Goal: Transaction & Acquisition: Purchase product/service

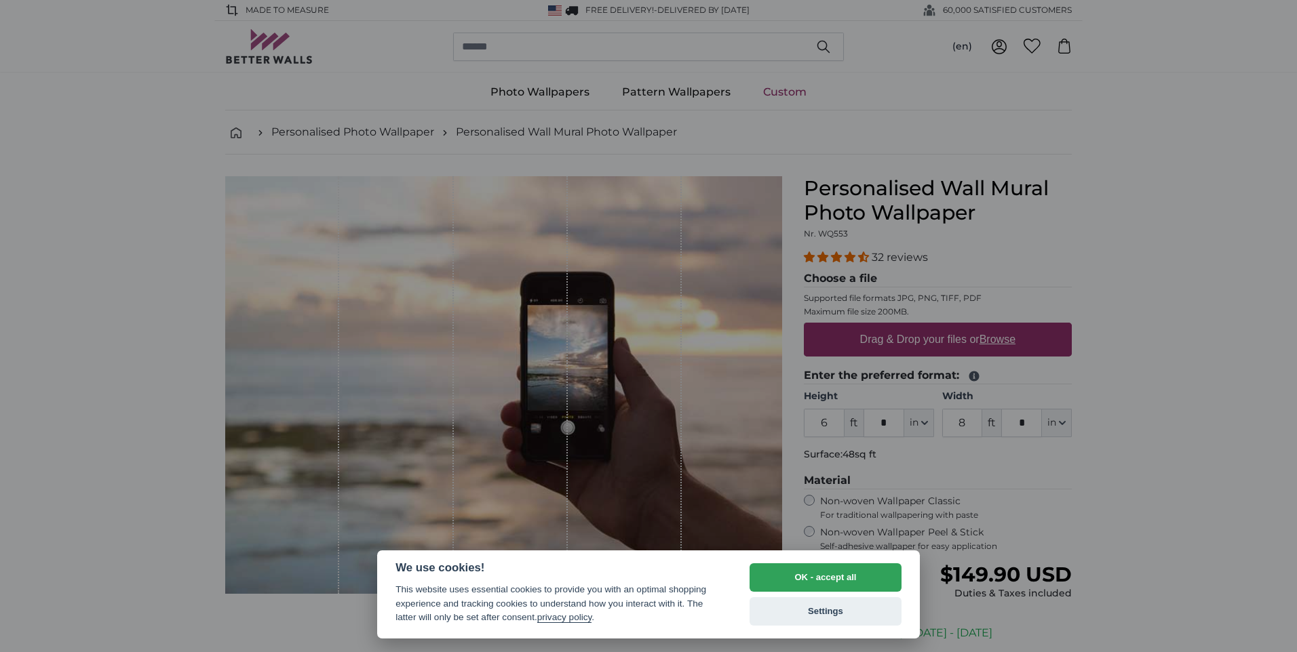
select select "**"
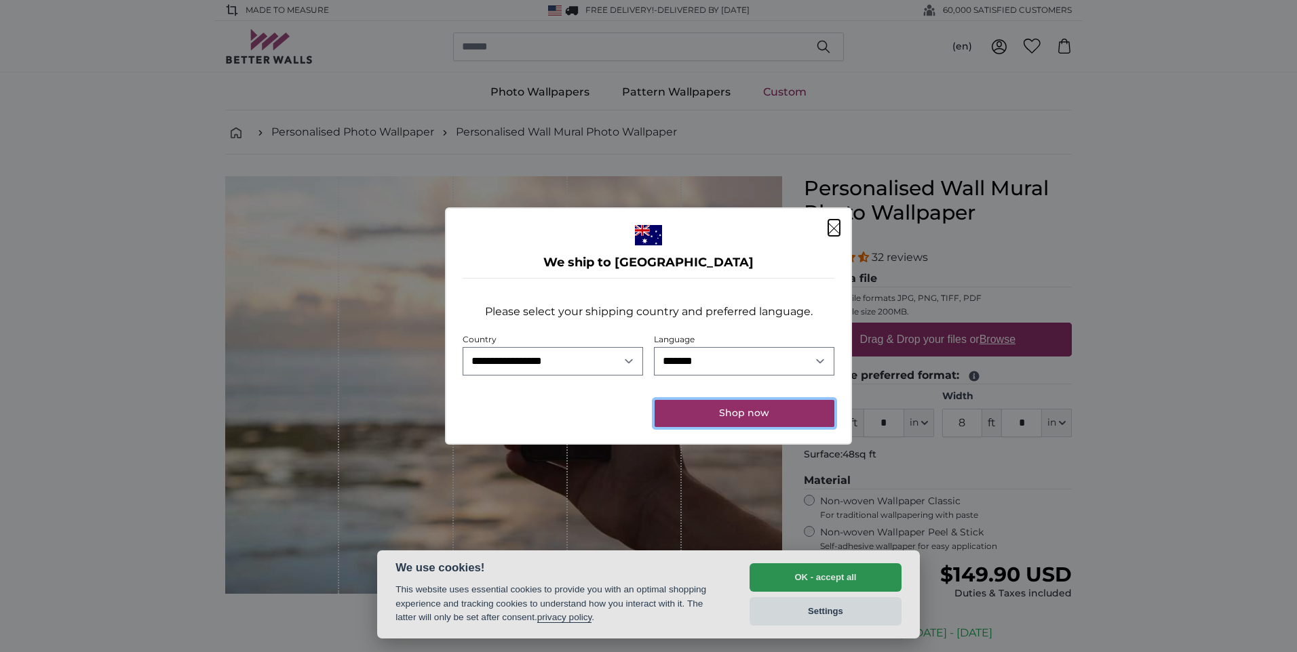
click at [711, 410] on button "Shop now" at bounding box center [744, 413] width 180 height 27
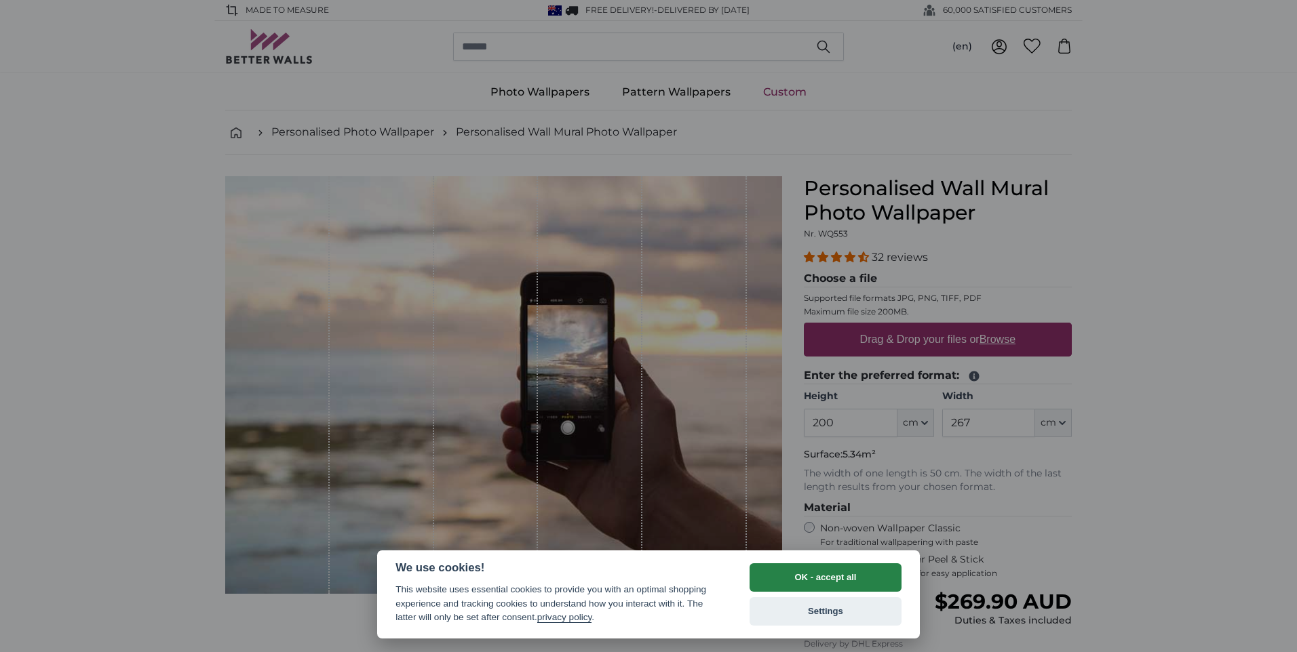
click at [825, 577] on button "OK - accept all" at bounding box center [825, 578] width 152 height 28
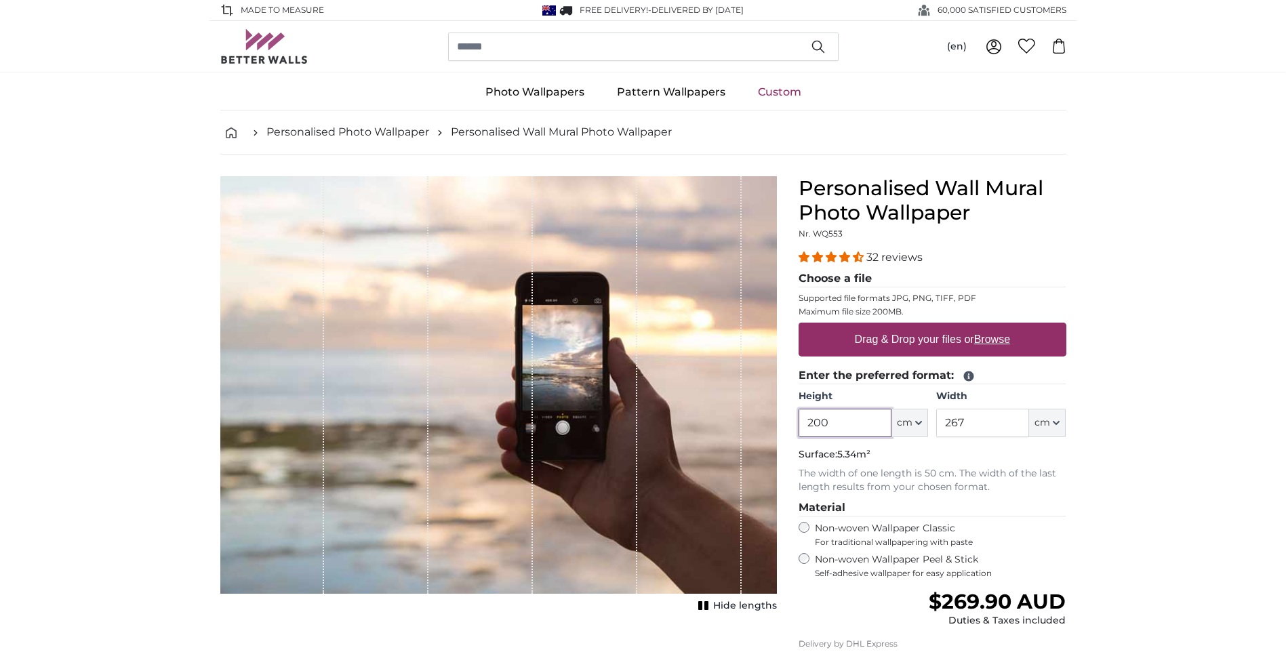
click at [855, 414] on input "200" at bounding box center [845, 423] width 93 height 28
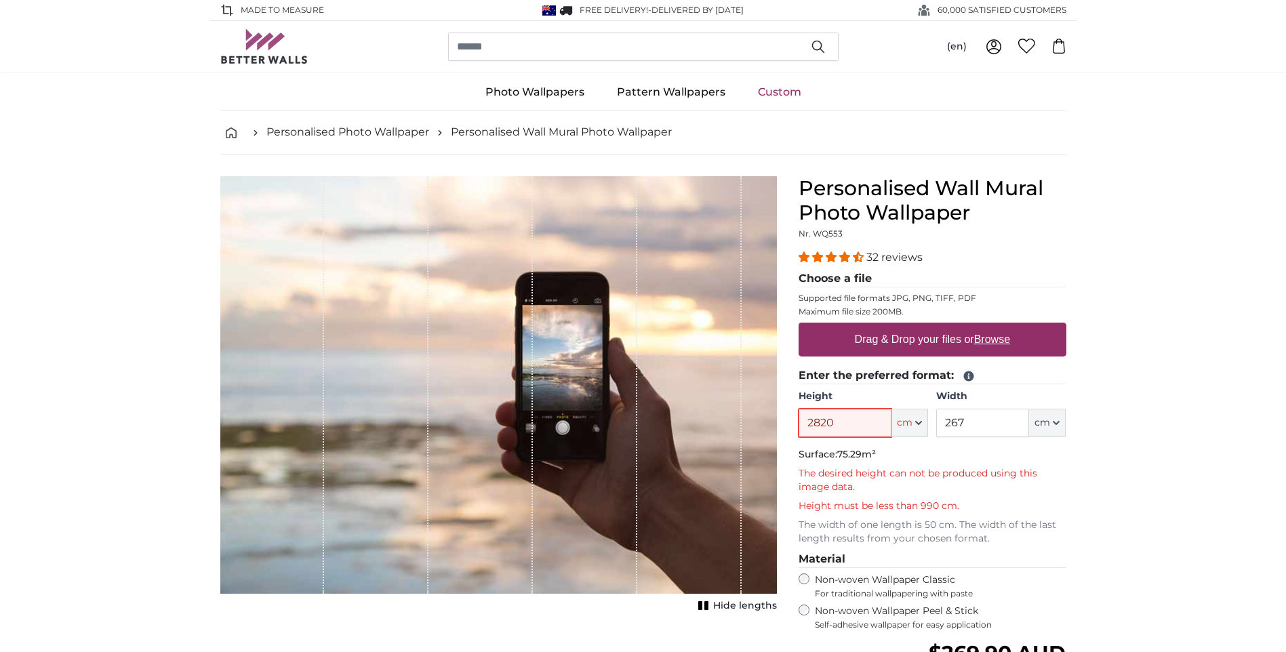
click at [837, 422] on input "2820" at bounding box center [845, 423] width 93 height 28
click at [1003, 423] on input "267" at bounding box center [982, 423] width 93 height 28
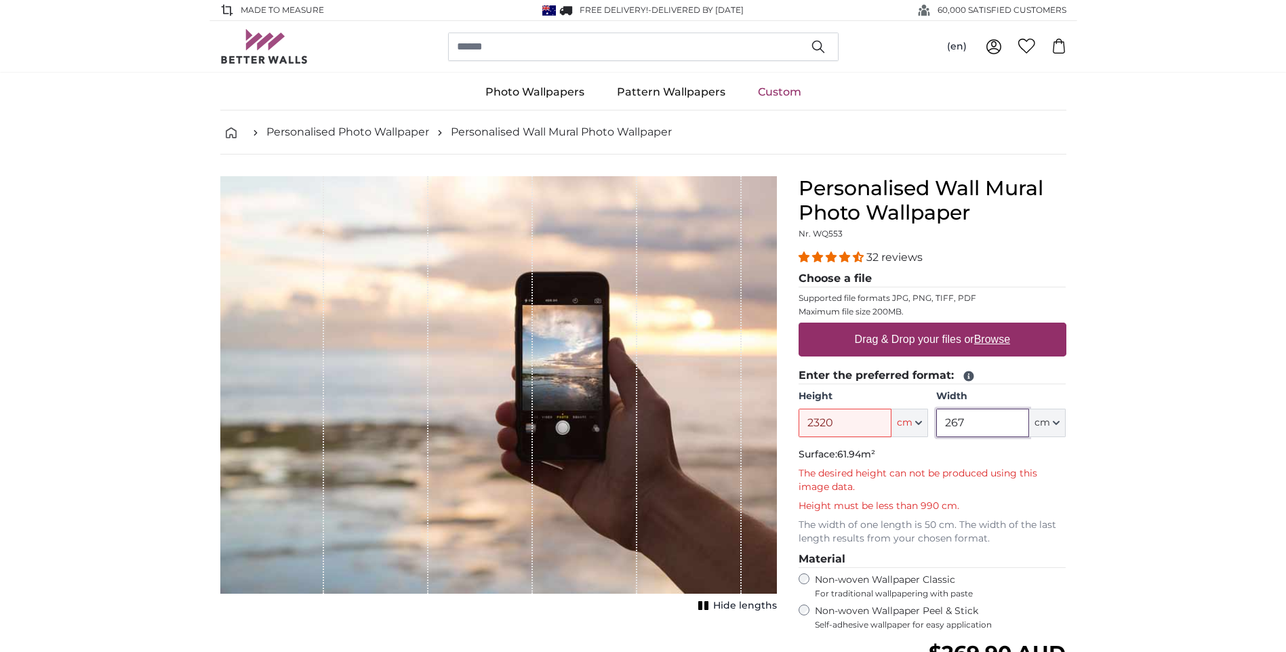
click at [1003, 423] on input "267" at bounding box center [982, 423] width 93 height 28
click at [868, 424] on input "2320" at bounding box center [845, 423] width 93 height 28
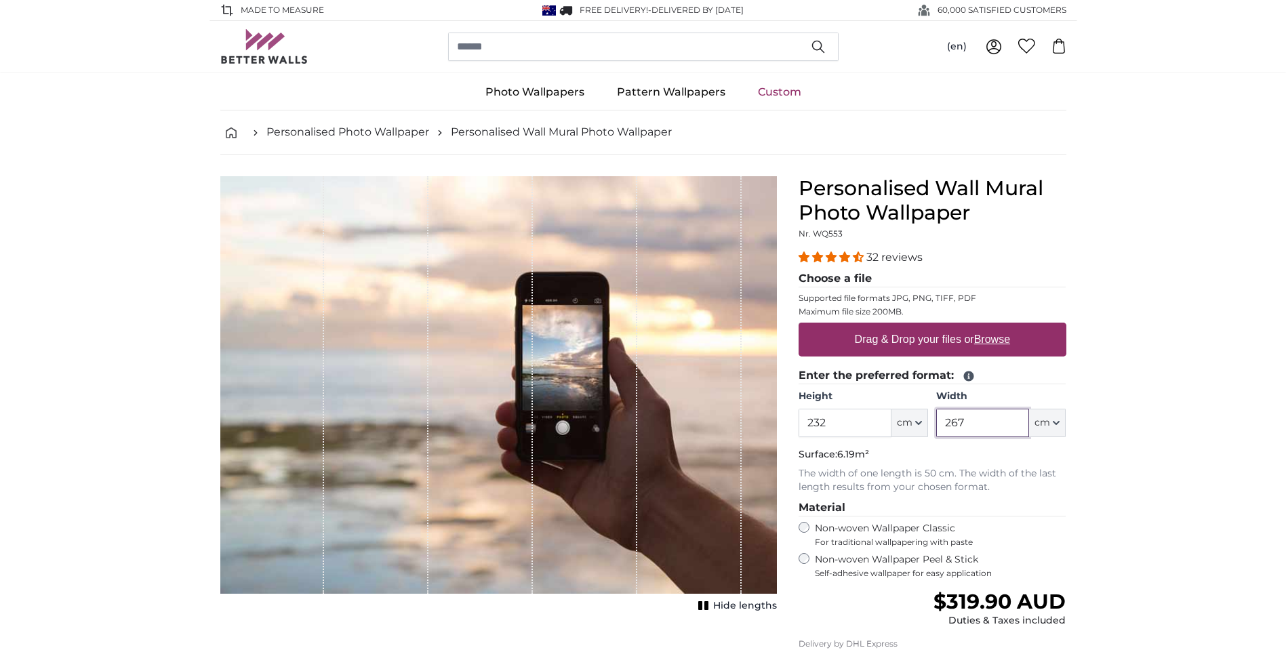
click at [1002, 427] on input "267" at bounding box center [982, 423] width 93 height 28
click at [831, 428] on input "232" at bounding box center [845, 423] width 93 height 28
type input "236"
click at [993, 417] on input "267" at bounding box center [982, 423] width 93 height 28
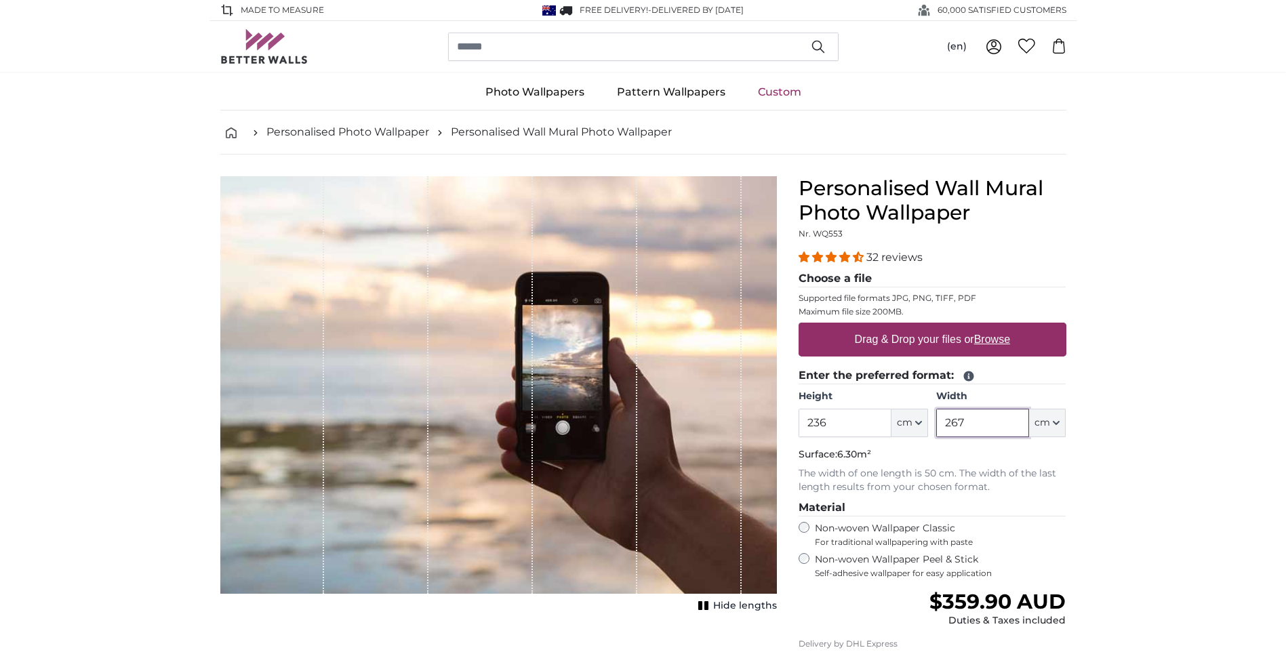
click at [993, 417] on input "267" at bounding box center [982, 423] width 93 height 28
type input "282"
click at [992, 492] on p "The width of one length is 50 cm. The width of the last length results from you…" at bounding box center [933, 480] width 268 height 27
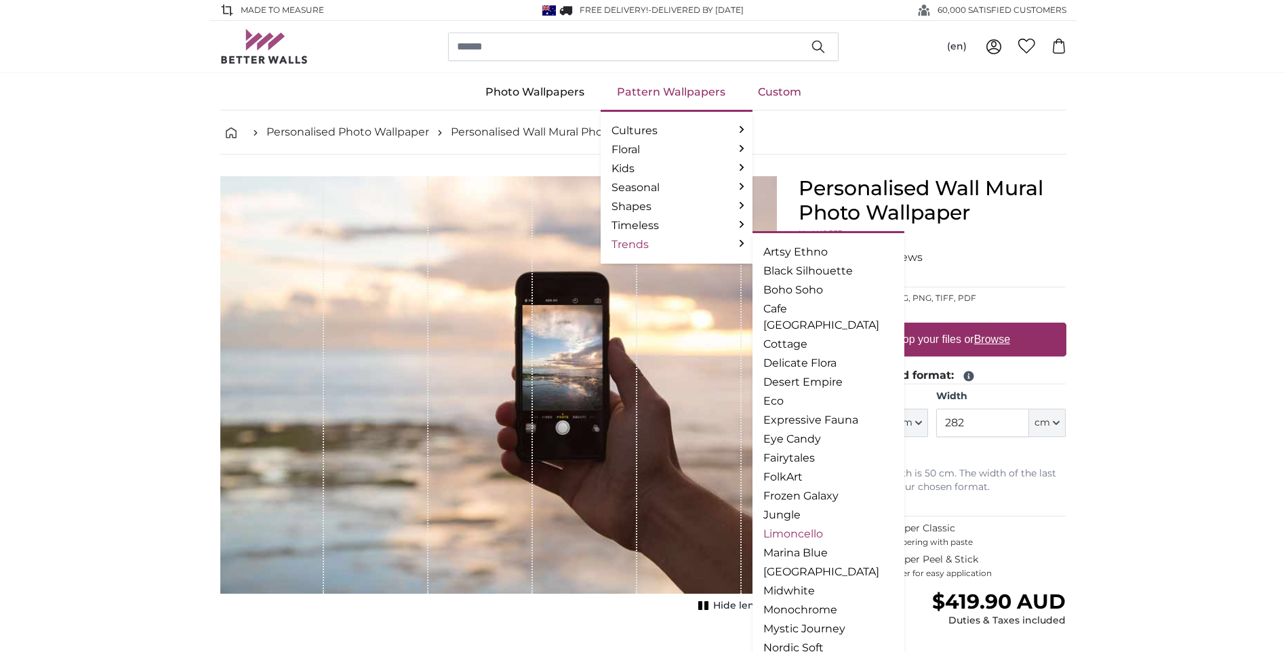
click at [805, 526] on link "Limoncello" at bounding box center [829, 534] width 130 height 16
